Goal: Task Accomplishment & Management: Manage account settings

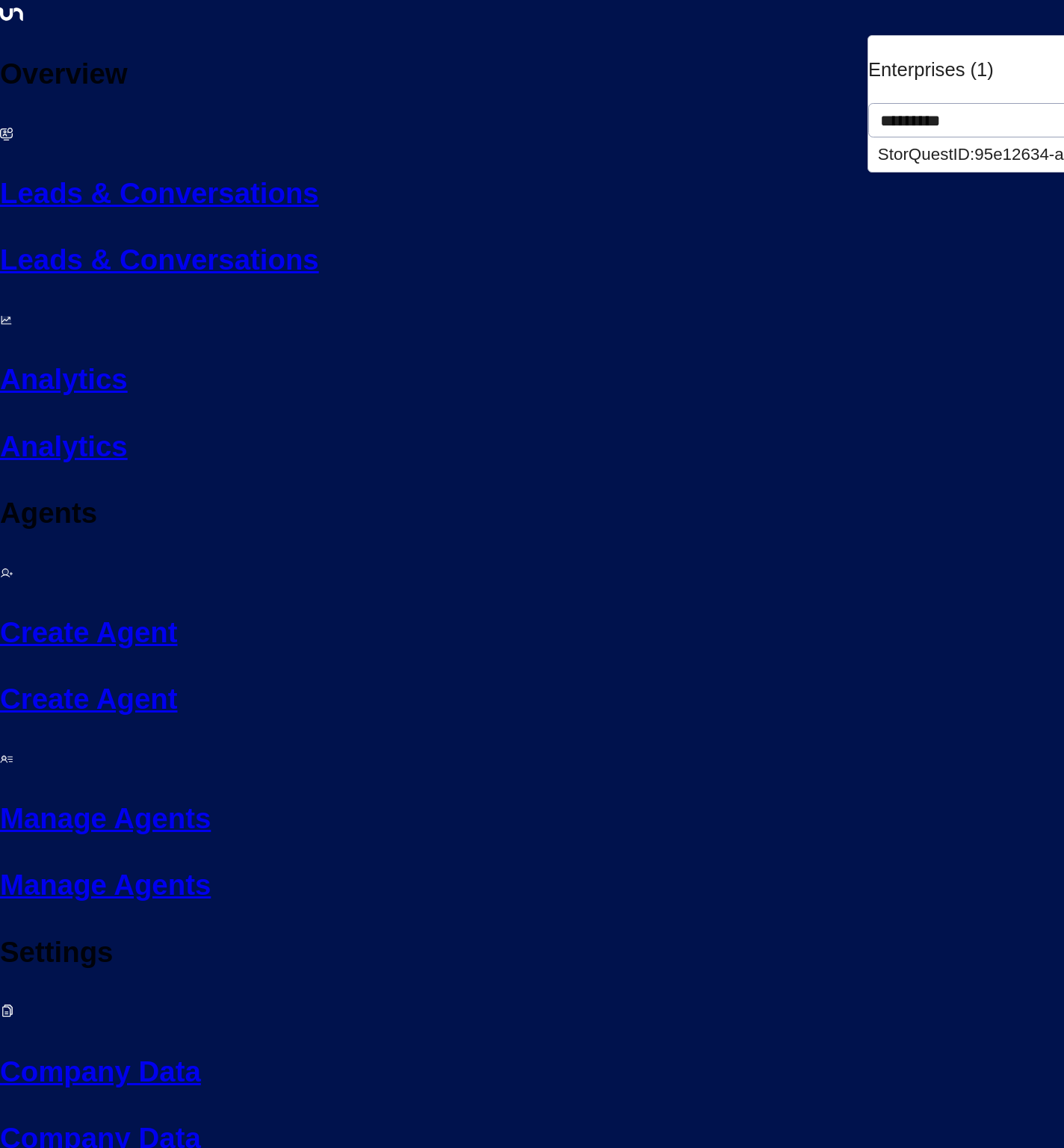
type input "*********"
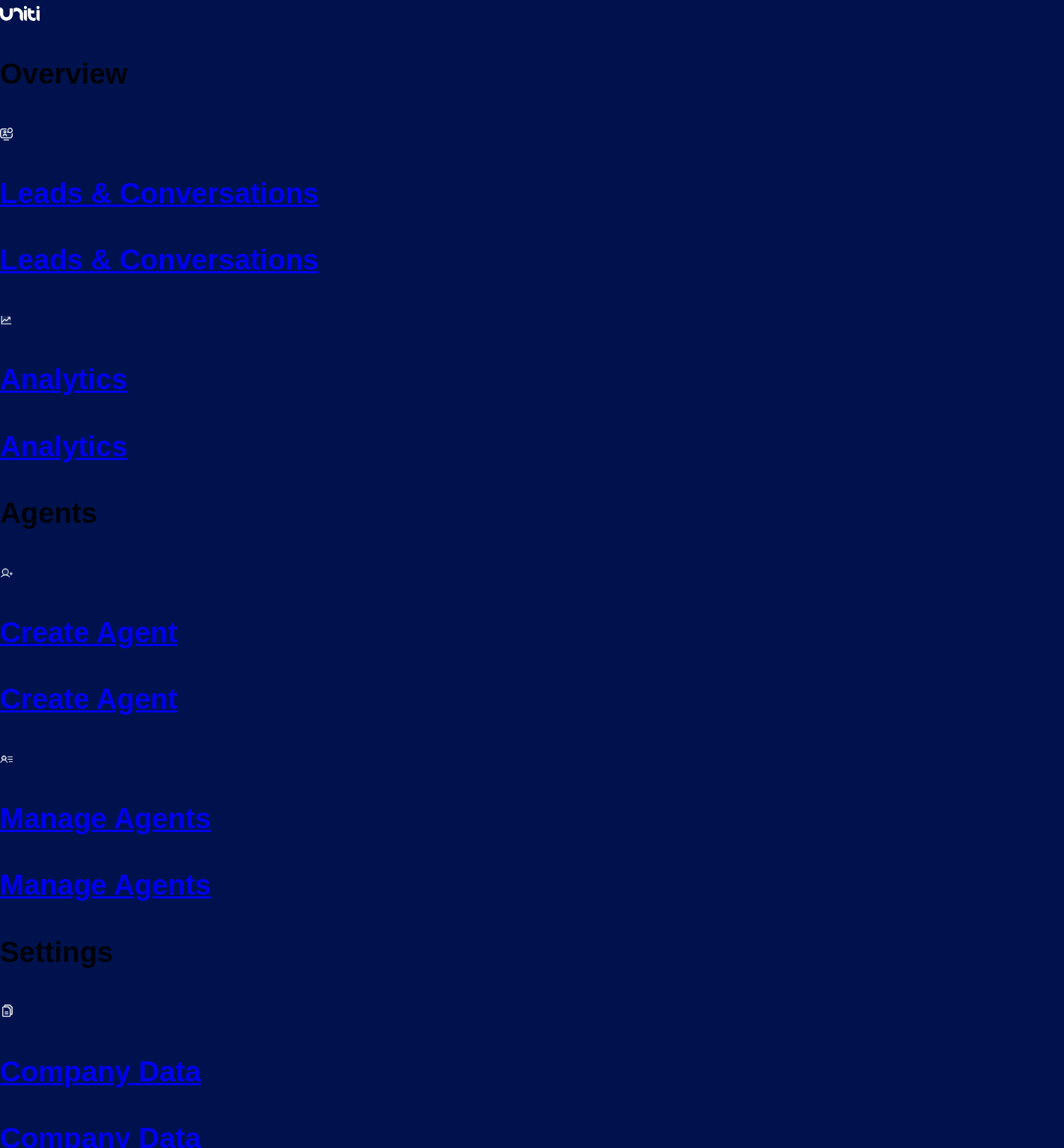
click at [42, 797] on h2 "Manage Agents" at bounding box center [532, 819] width 1064 height 44
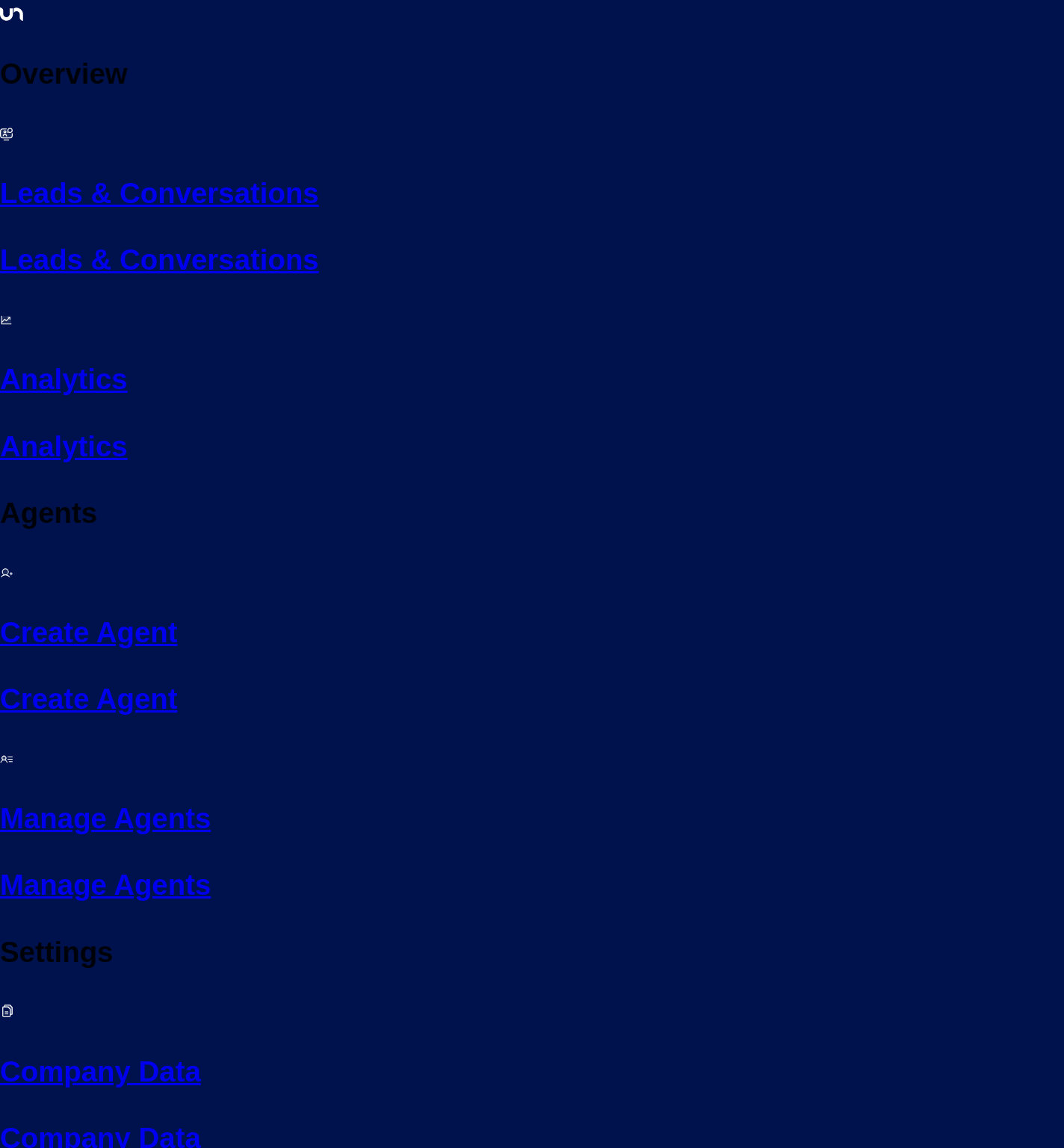
drag, startPoint x: 654, startPoint y: 499, endPoint x: 243, endPoint y: 496, distance: 411.0
